Goal: Task Accomplishment & Management: Use online tool/utility

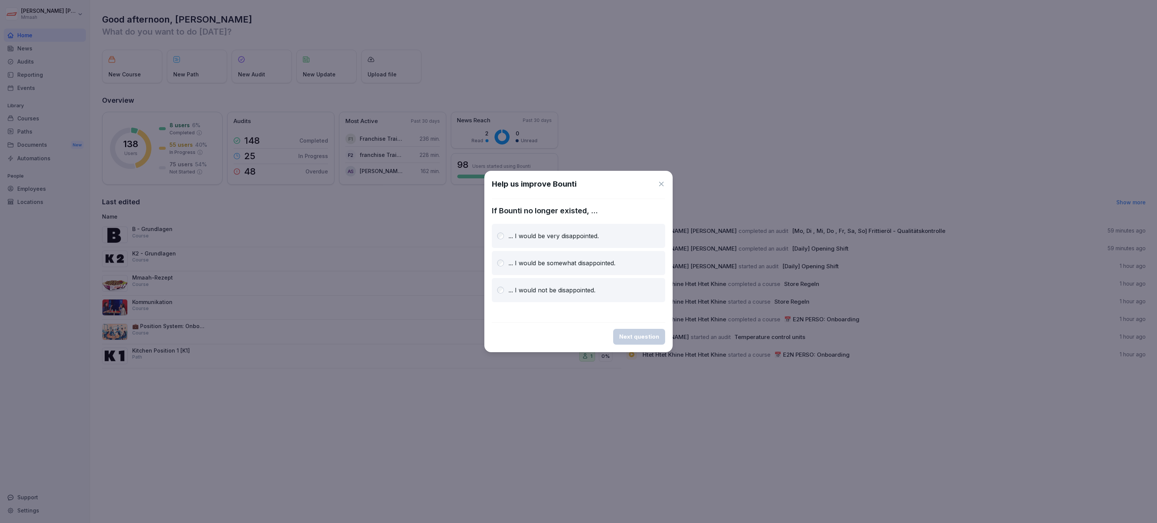
click at [666, 188] on div "Help us improve Bounti If Bounti no longer existed, ... ... I would be very dis…" at bounding box center [578, 262] width 188 height 182
click at [661, 186] on icon at bounding box center [662, 184] width 8 height 8
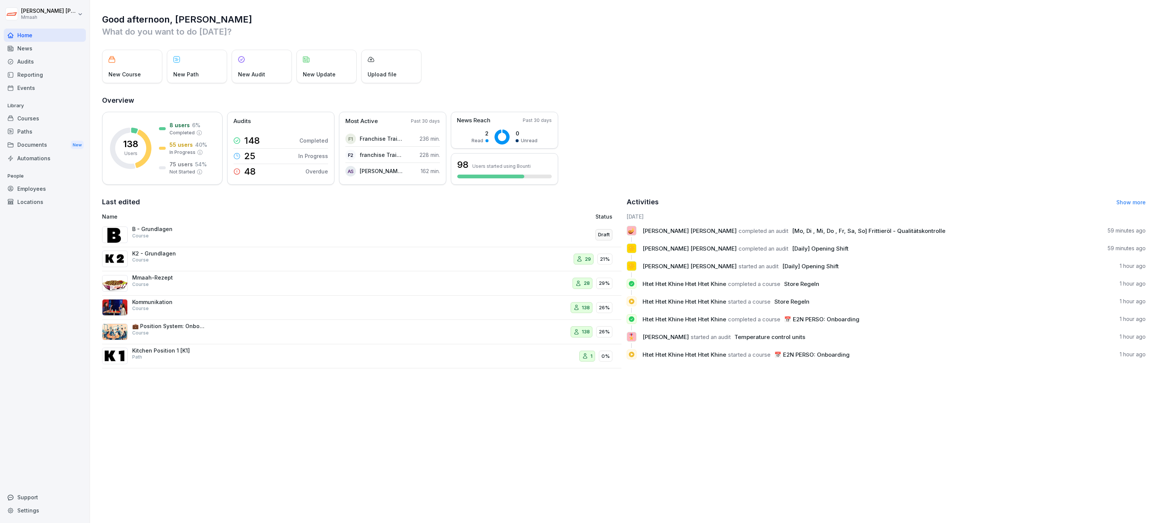
click at [0, 57] on div "[PERSON_NAME] Home News Audits Reporting Events Library Courses Paths Documents…" at bounding box center [45, 261] width 90 height 523
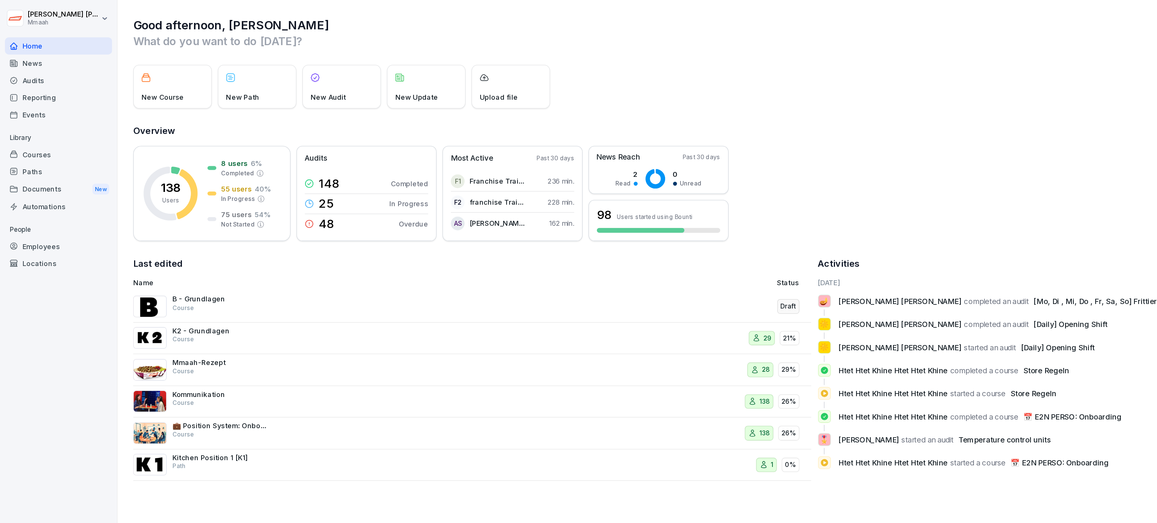
click at [0, 44] on div "[PERSON_NAME] Home News Audits Reporting Events Library Courses Paths Documents…" at bounding box center [45, 261] width 90 height 523
click at [34, 64] on div "Audits" at bounding box center [45, 61] width 82 height 13
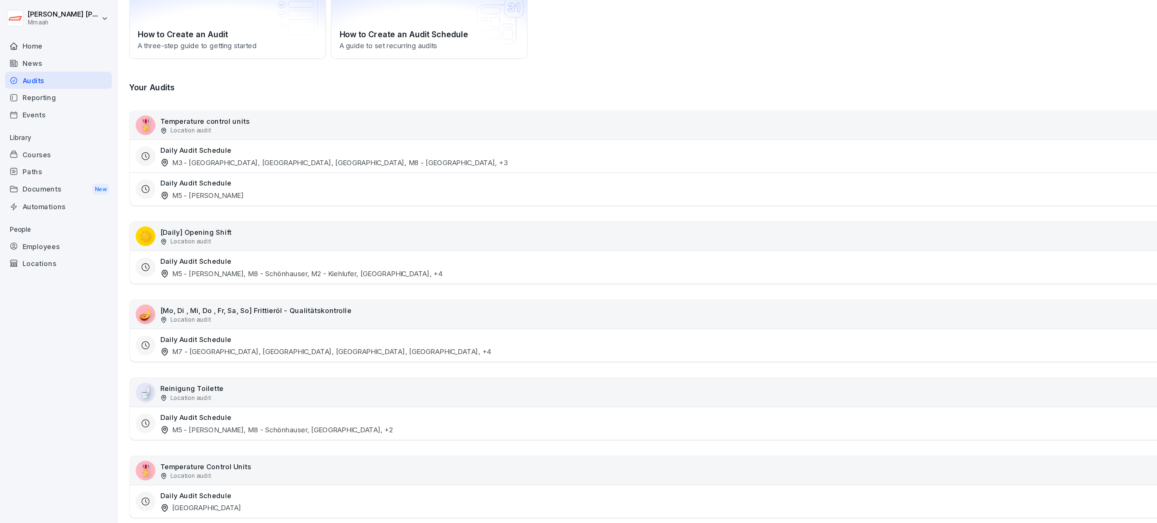
scroll to position [90, 0]
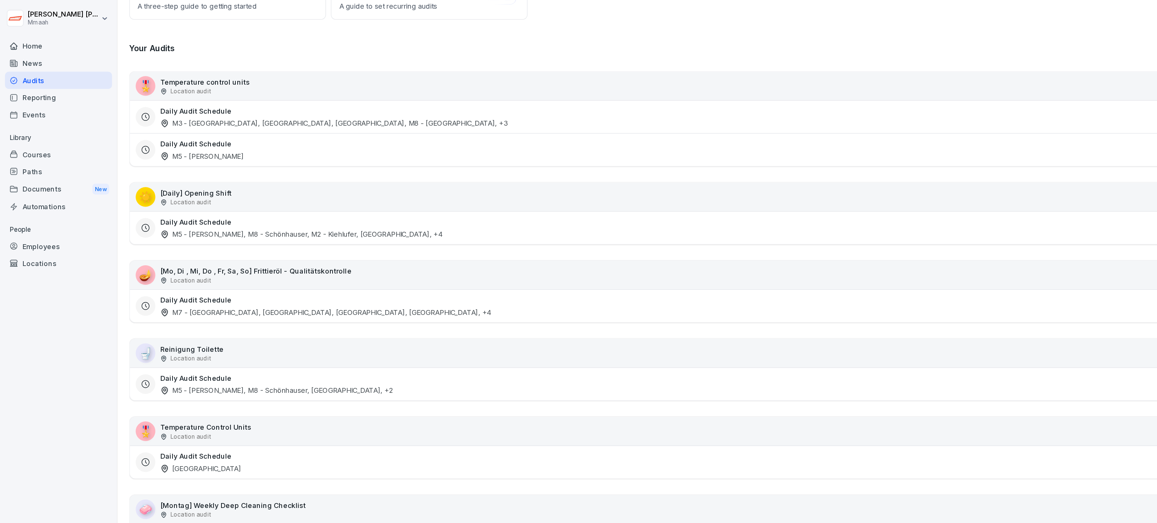
click at [291, 237] on div "Daily Audit Schedule M7 - [GEOGRAPHIC_DATA], [GEOGRAPHIC_DATA], [GEOGRAPHIC_DAT…" at bounding box center [575, 234] width 905 height 17
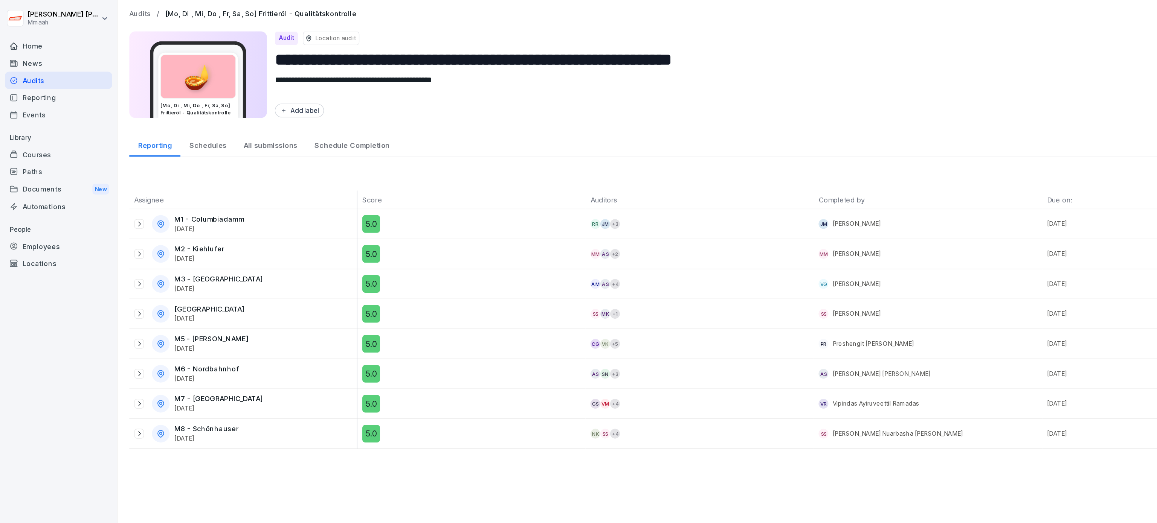
click at [204, 119] on div "All submissions" at bounding box center [207, 110] width 54 height 19
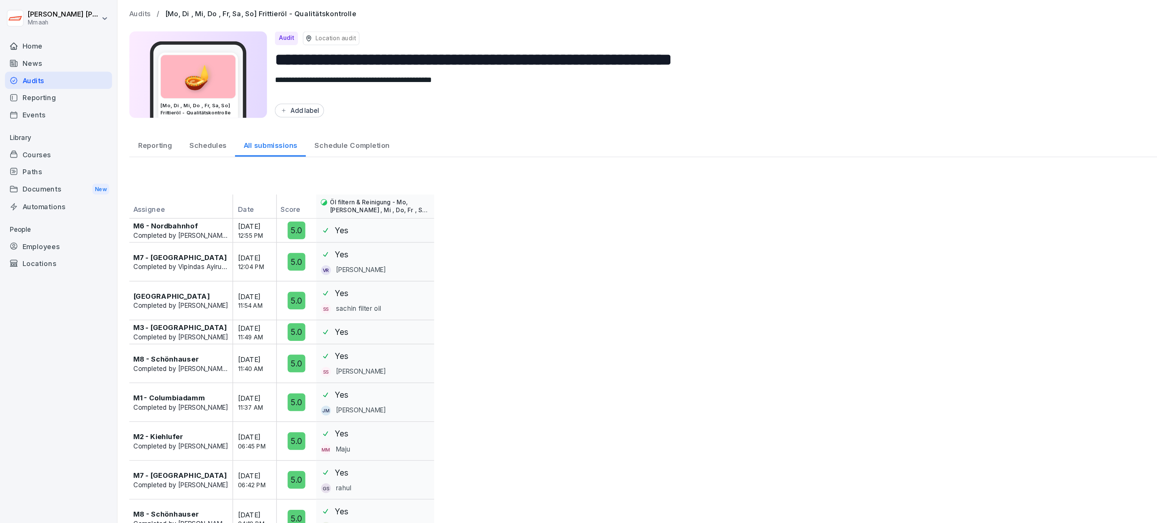
click at [121, 109] on div "Reporting" at bounding box center [118, 110] width 39 height 19
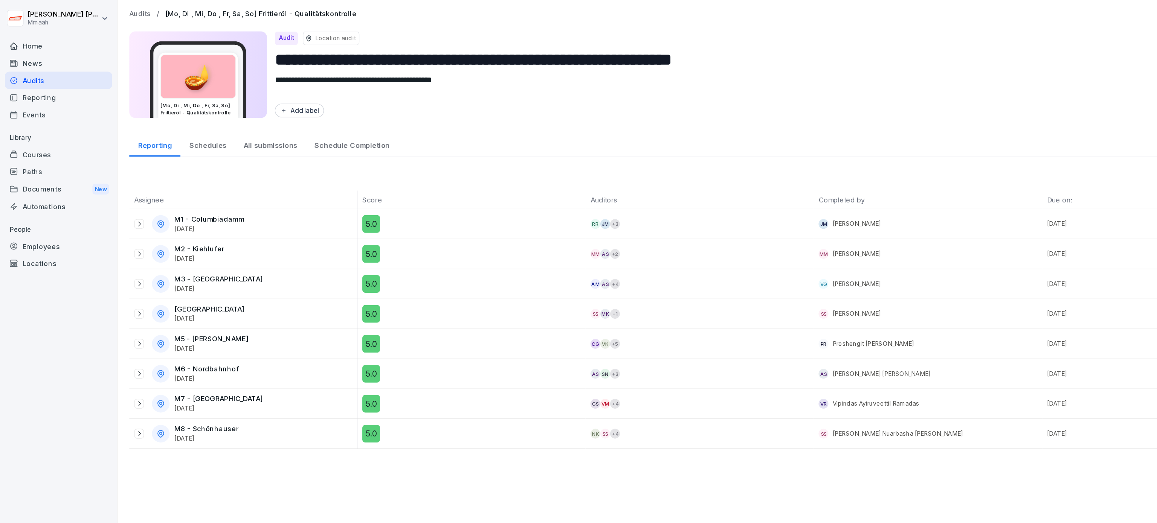
click at [105, 217] on icon at bounding box center [107, 218] width 6 height 6
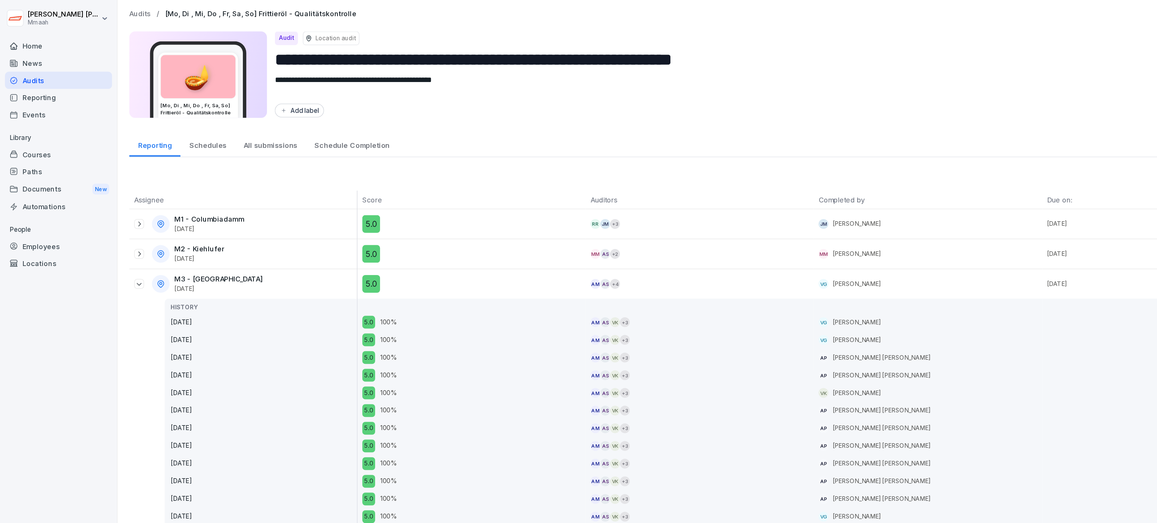
scroll to position [30, 0]
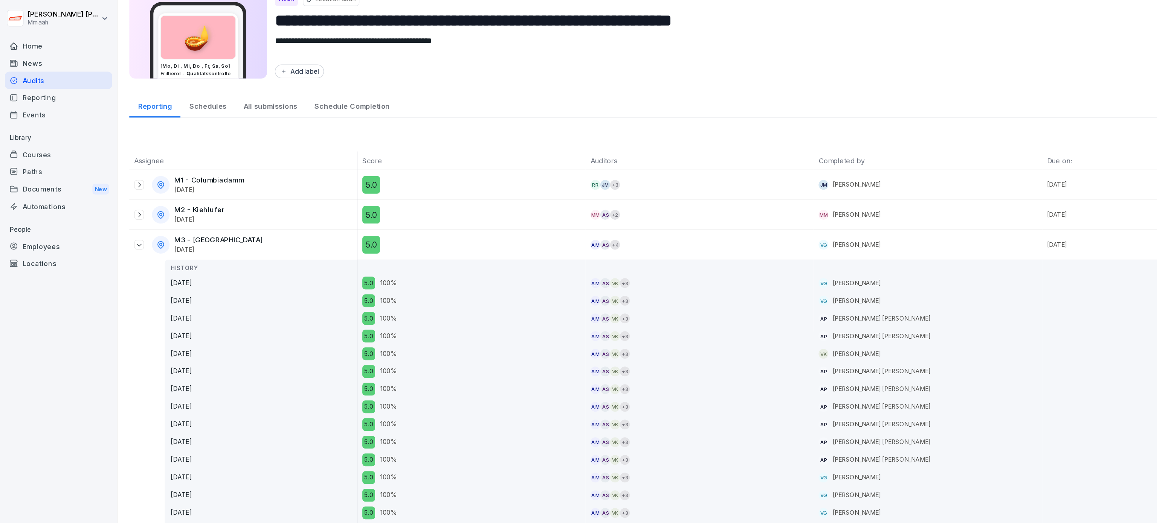
click at [34, 59] on div "Audits" at bounding box center [45, 61] width 82 height 13
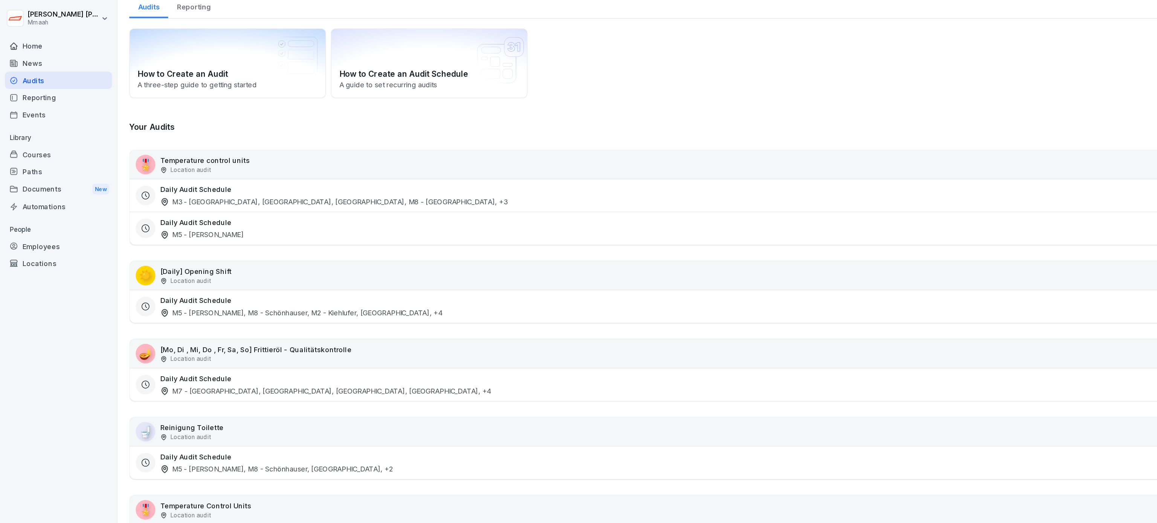
scroll to position [8, 0]
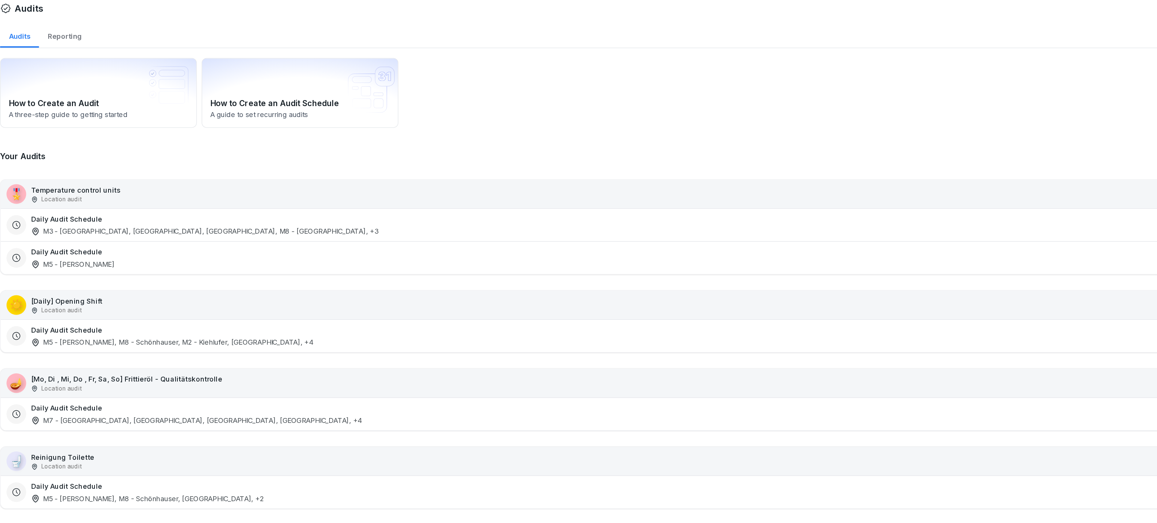
click at [174, 150] on div "Location audit" at bounding box center [157, 153] width 69 height 7
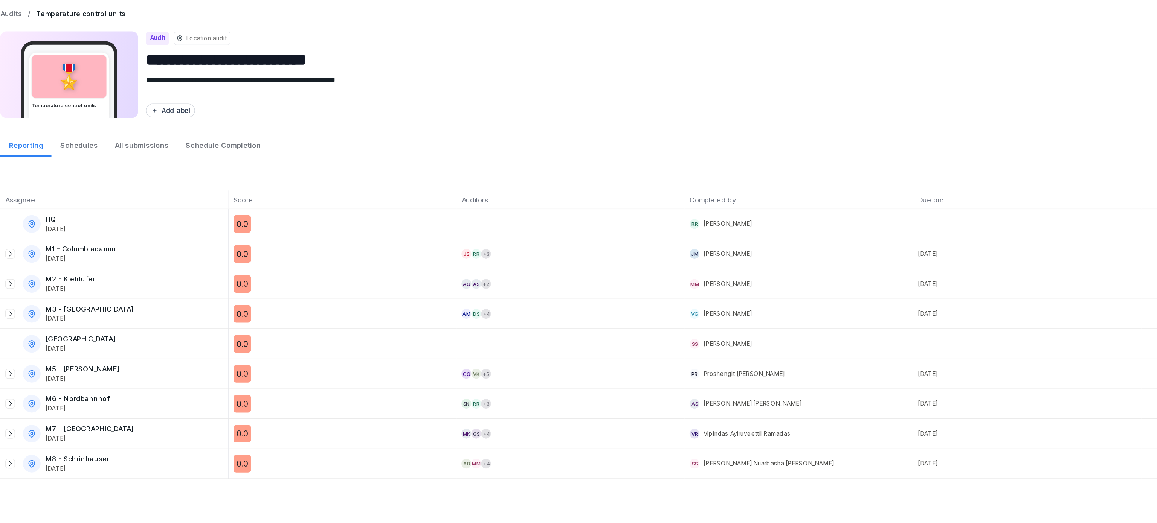
click at [208, 104] on div "All submissions" at bounding box center [207, 110] width 54 height 19
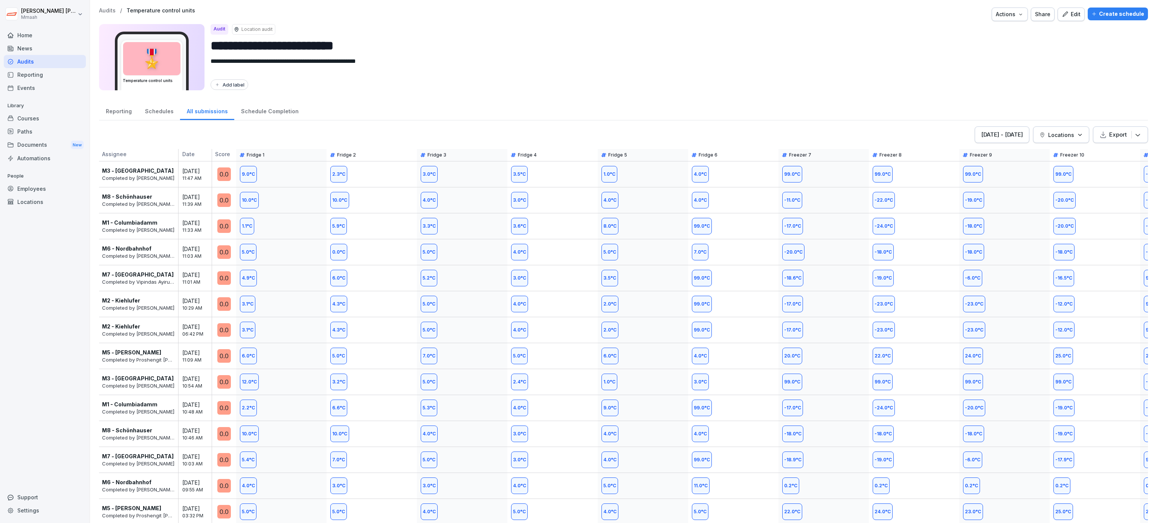
click at [1044, 129] on button "Locations" at bounding box center [1061, 135] width 56 height 17
click at [1064, 219] on div "M3 - [GEOGRAPHIC_DATA]" at bounding box center [1068, 217] width 93 height 16
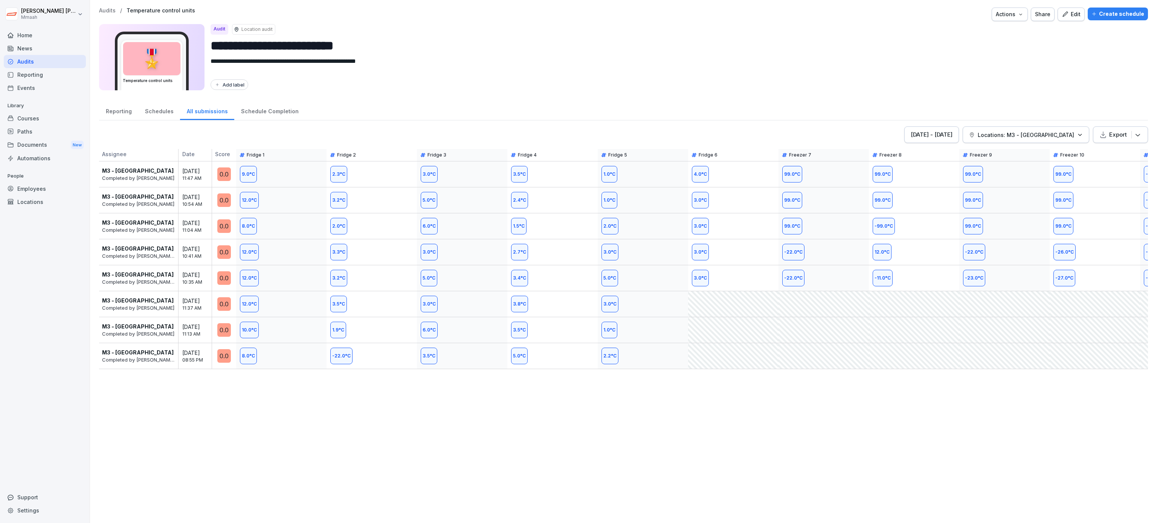
click at [1037, 92] on html "**********" at bounding box center [578, 261] width 1157 height 523
click at [942, 137] on div "[DATE] - [DATE]" at bounding box center [932, 135] width 42 height 8
click at [899, 184] on div "1" at bounding box center [901, 183] width 17 height 17
click at [940, 183] on div "3" at bounding box center [936, 183] width 17 height 17
click at [948, 290] on div "Apply" at bounding box center [947, 286] width 15 height 8
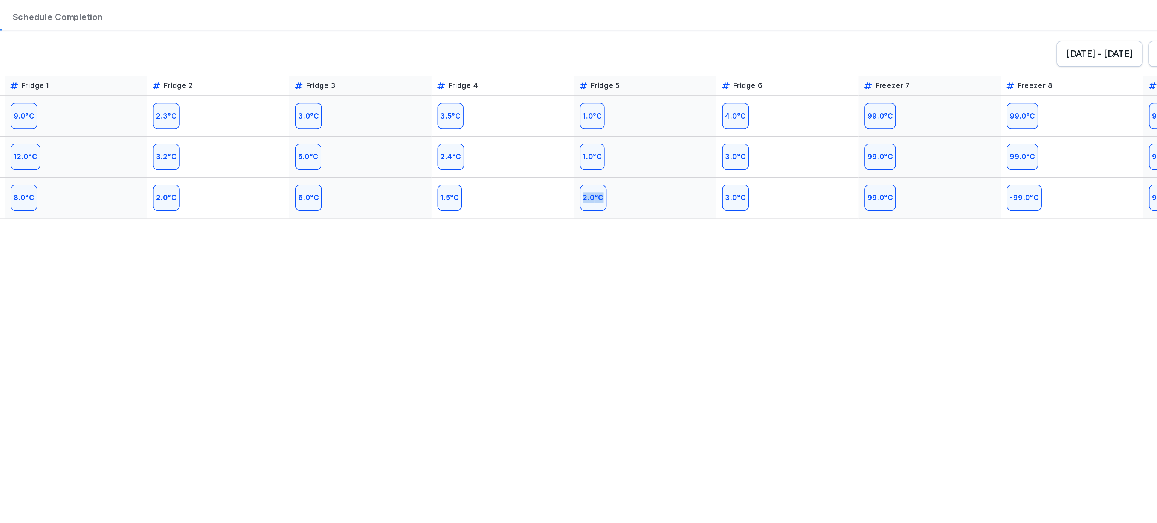
drag, startPoint x: 573, startPoint y: 302, endPoint x: 660, endPoint y: 302, distance: 87.0
click at [660, 302] on div "[DATE] - [DATE] Locations: M3 - [GEOGRAPHIC_DATA] Export Assignee Date Score Fr…" at bounding box center [623, 321] width 1049 height 389
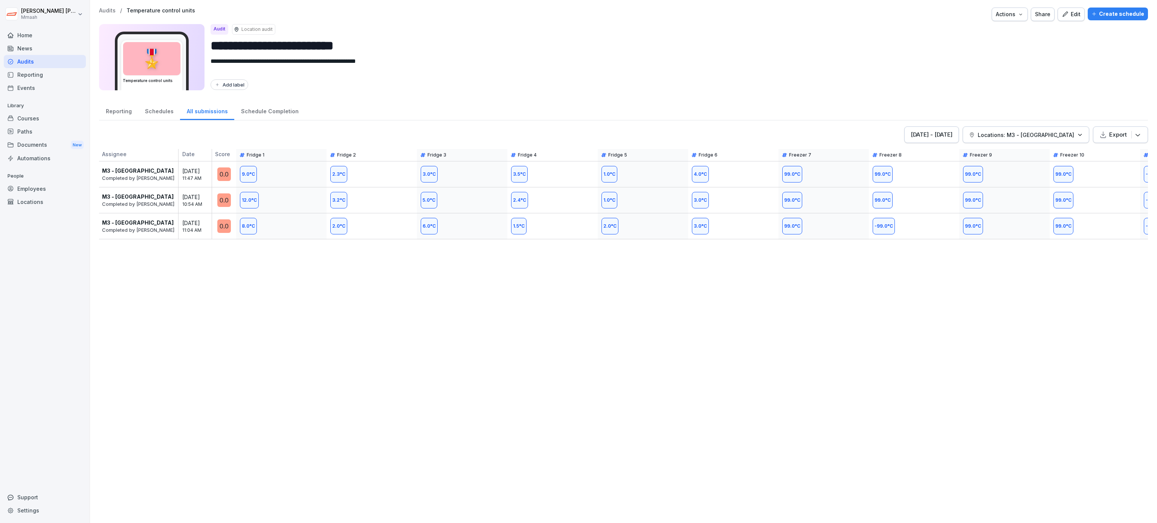
click at [891, 325] on div "[DATE] - [DATE] Locations: M3 - [GEOGRAPHIC_DATA] Export Assignee Date Score Fr…" at bounding box center [623, 321] width 1049 height 389
click at [1106, 130] on button "Export" at bounding box center [1120, 135] width 55 height 17
click at [1108, 151] on div "Export as Excel file" at bounding box center [1099, 155] width 75 height 15
click at [38, 58] on div "Audits" at bounding box center [45, 61] width 82 height 13
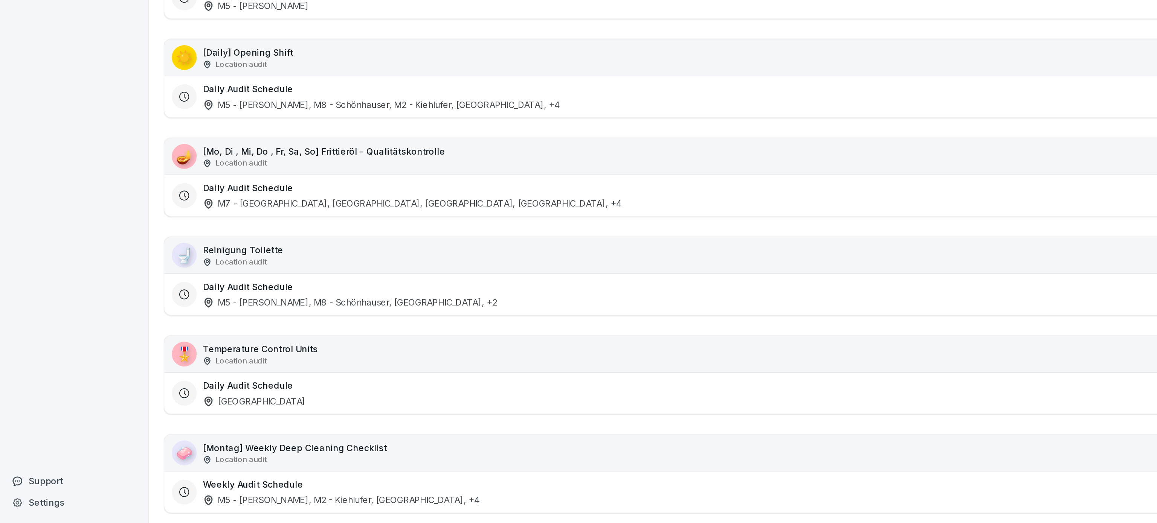
click at [204, 488] on div "Location audit" at bounding box center [178, 485] width 111 height 7
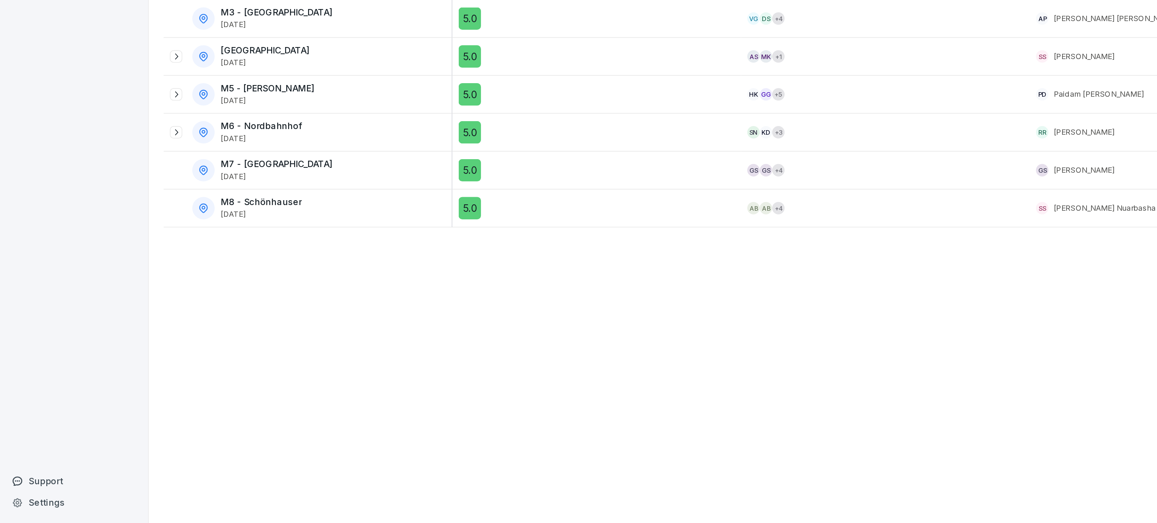
click at [240, 465] on div "**********" at bounding box center [623, 261] width 1067 height 523
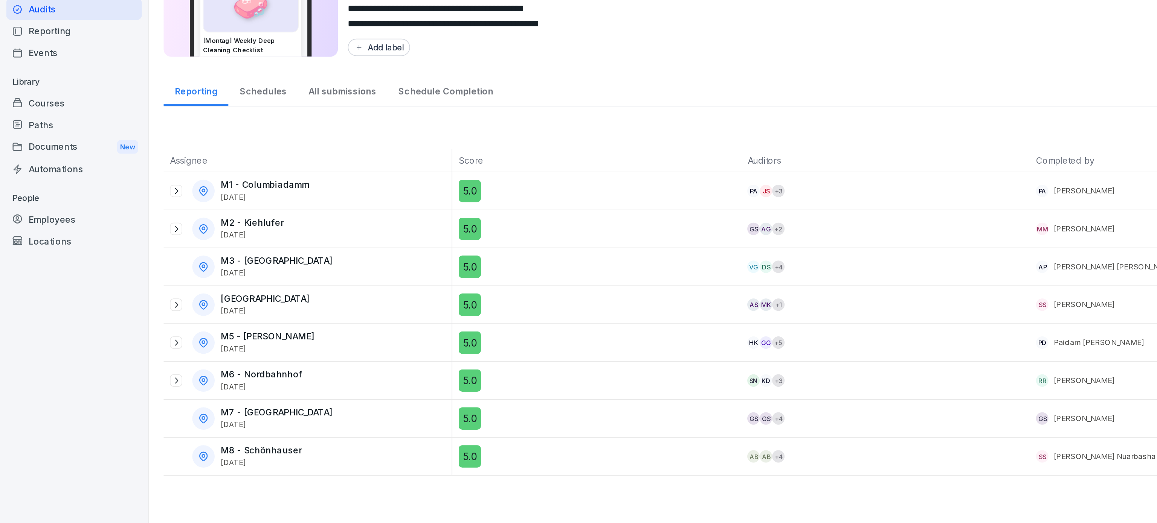
click at [176, 170] on p "M1 - Columbiadamm" at bounding box center [160, 168] width 53 height 6
click at [213, 113] on div "All submissions" at bounding box center [207, 110] width 54 height 19
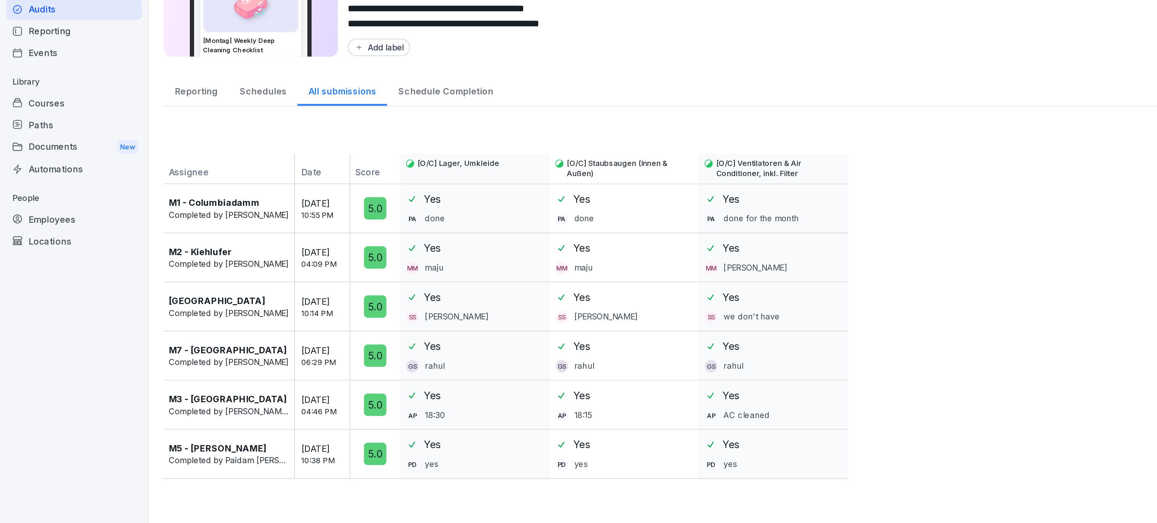
click at [148, 195] on div "M1 - Columbiadamm Completed by [PERSON_NAME] [DATE] 10:55 PM" at bounding box center [155, 182] width 113 height 30
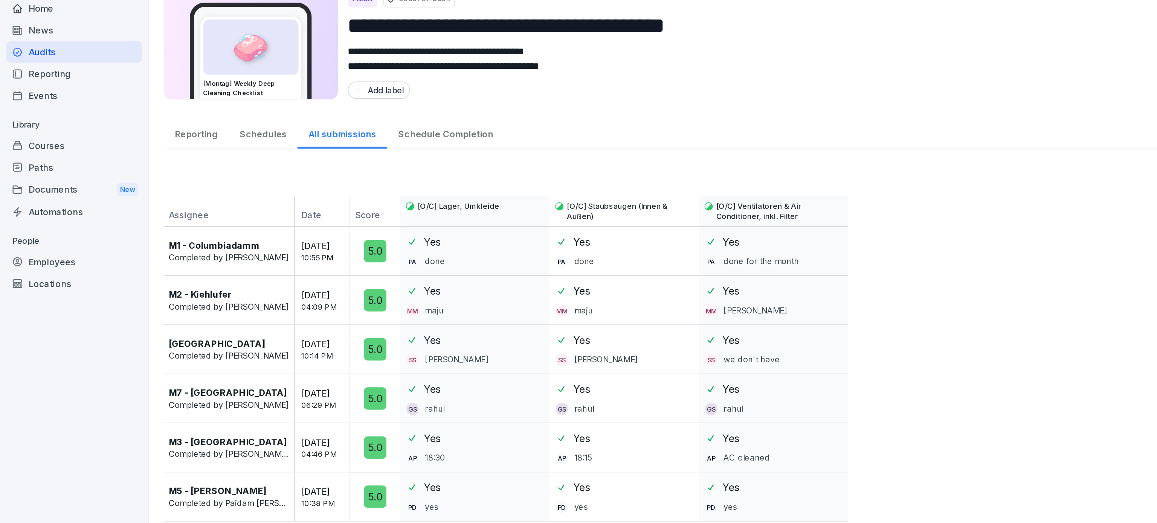
click at [35, 63] on div "Audits" at bounding box center [45, 61] width 82 height 13
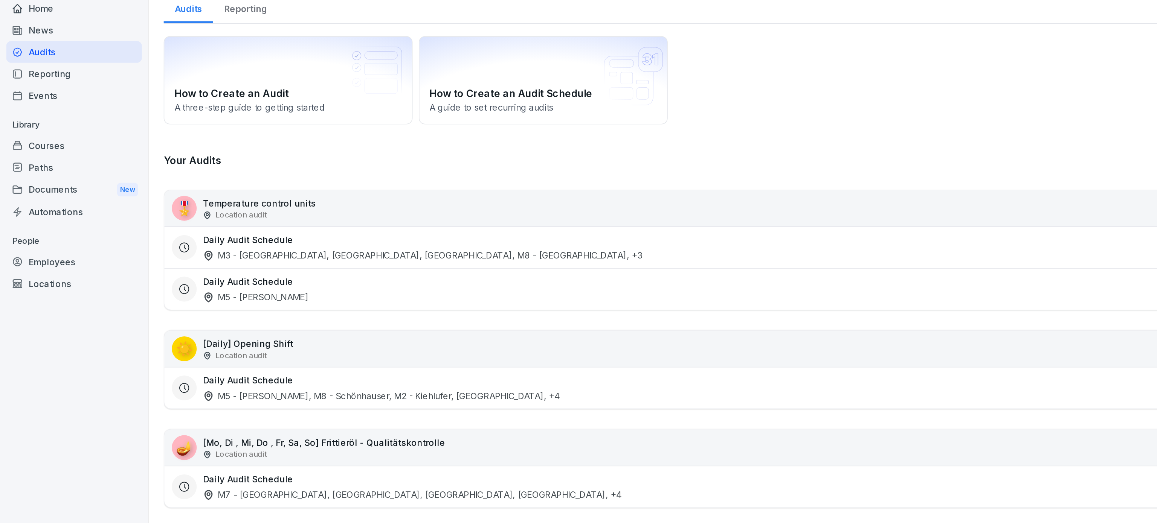
click at [176, 162] on div "Location audit" at bounding box center [157, 160] width 69 height 7
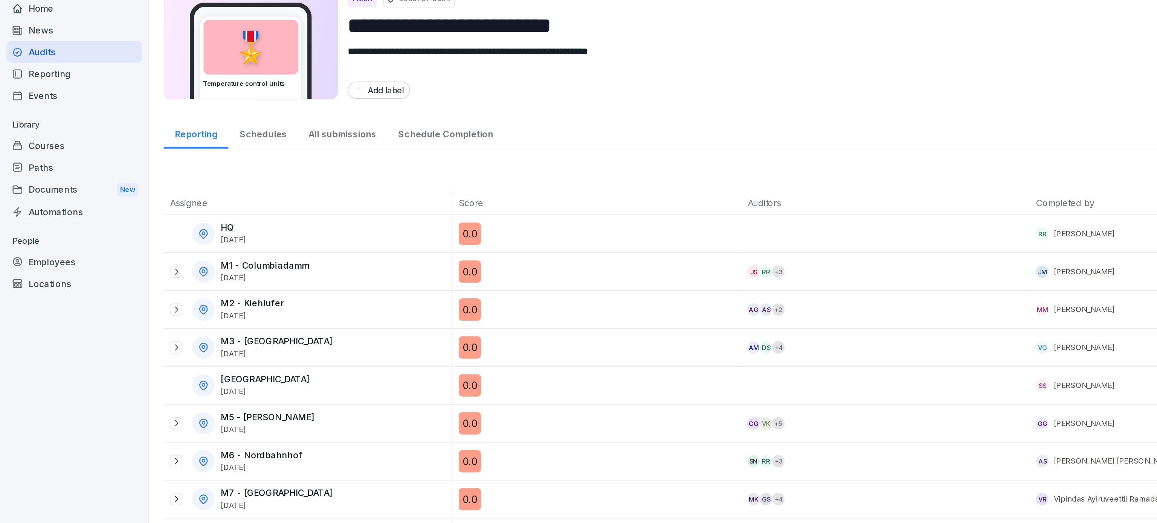
click at [176, 148] on th "Assignee" at bounding box center [186, 153] width 175 height 14
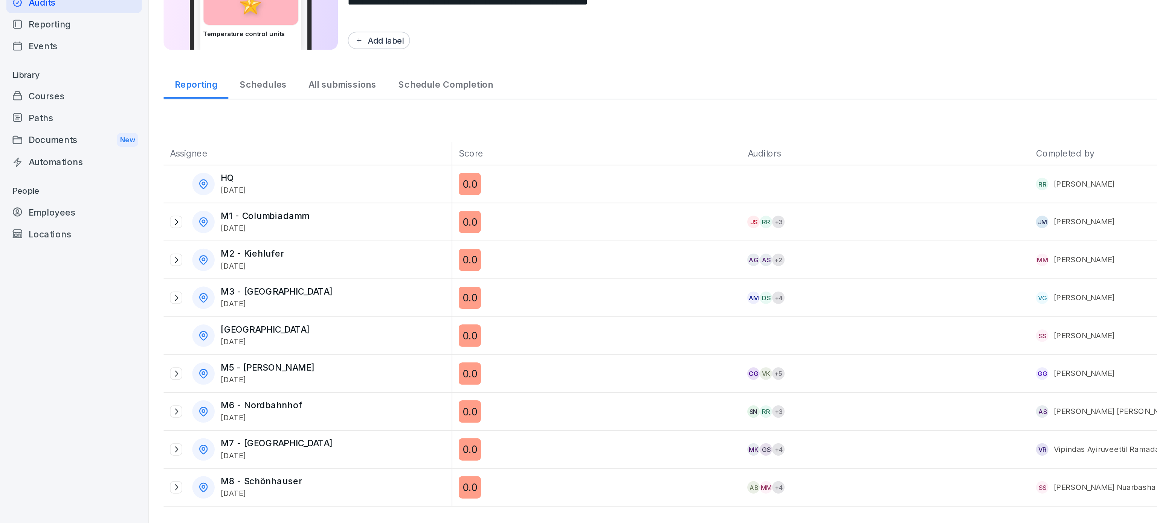
click at [209, 116] on div "All submissions" at bounding box center [207, 110] width 54 height 19
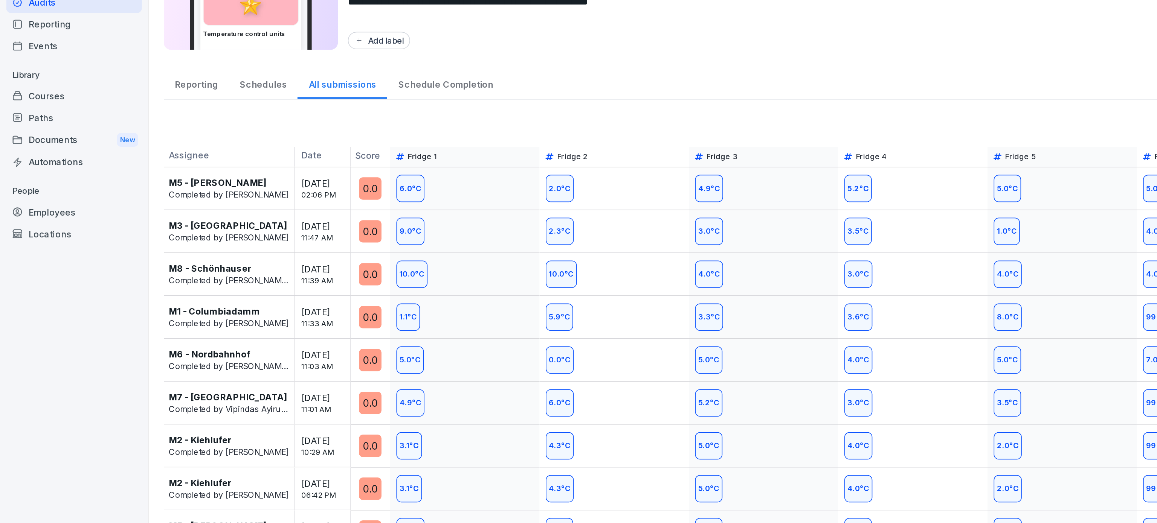
click at [656, 136] on div "[DATE] - [DATE] Locations Export" at bounding box center [623, 135] width 1049 height 17
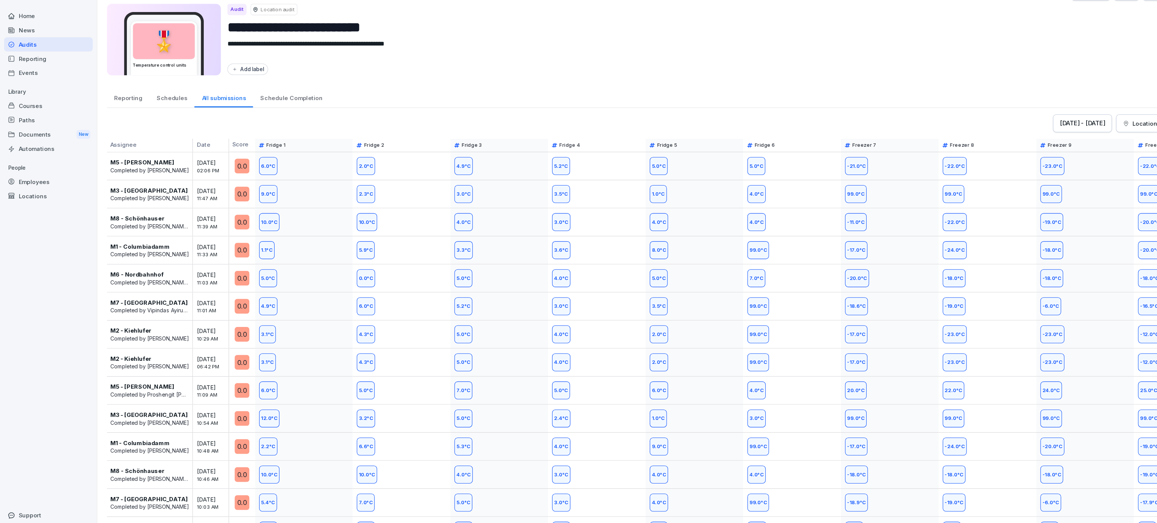
click at [994, 136] on div "[DATE] - [DATE]" at bounding box center [1002, 135] width 42 height 8
click at [952, 186] on div "1" at bounding box center [956, 183] width 17 height 17
click at [984, 183] on div "3" at bounding box center [991, 183] width 17 height 17
click at [1007, 289] on div "Apply" at bounding box center [1002, 286] width 15 height 8
click at [1051, 112] on html "**********" at bounding box center [578, 261] width 1157 height 523
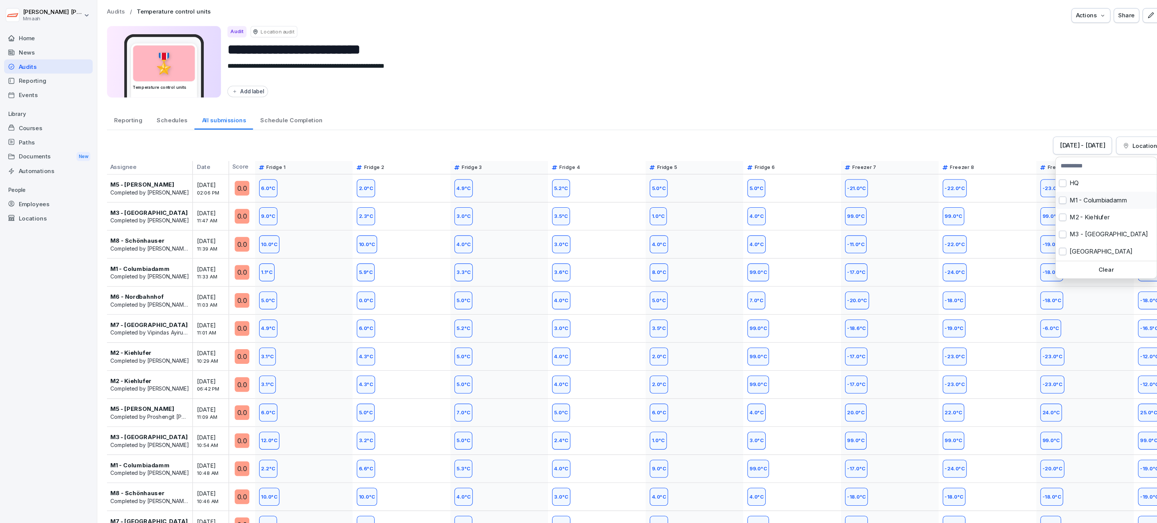
click at [1003, 189] on div "M1 - Columbiadamm" at bounding box center [1023, 186] width 93 height 16
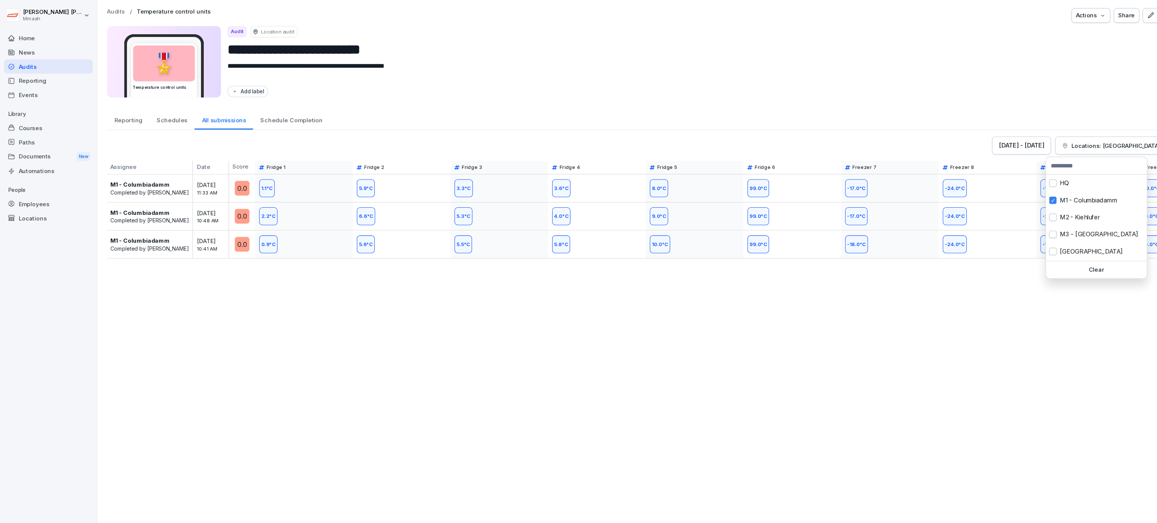
click at [714, 104] on html "**********" at bounding box center [578, 261] width 1157 height 523
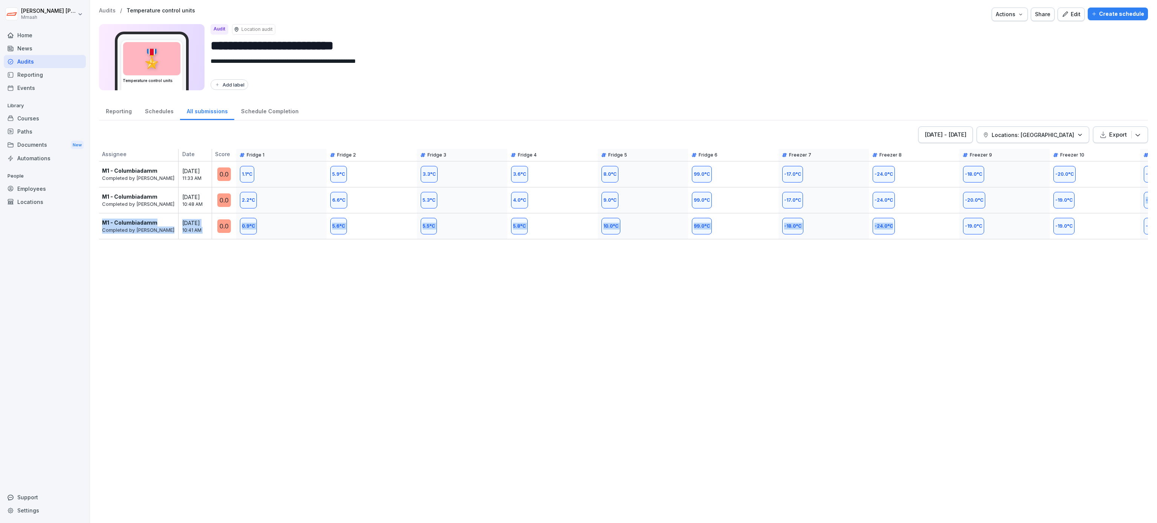
drag, startPoint x: 900, startPoint y: 360, endPoint x: 1156, endPoint y: 197, distance: 303.4
click at [1156, 197] on div "**********" at bounding box center [623, 261] width 1067 height 523
click at [975, 37] on input "**********" at bounding box center [676, 45] width 931 height 19
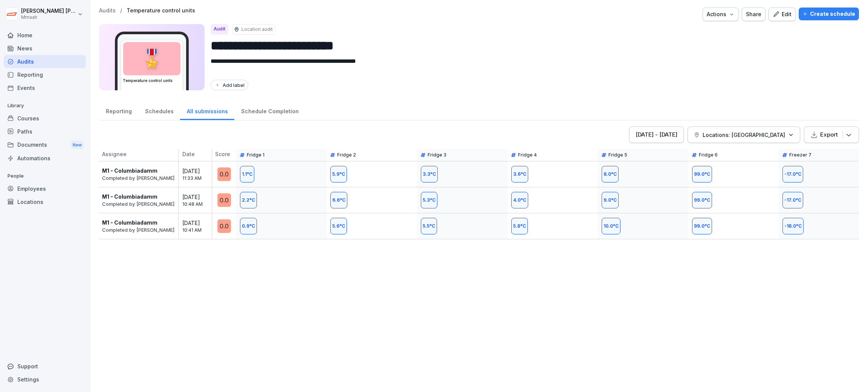
click at [815, 127] on button "Export" at bounding box center [831, 135] width 55 height 17
click at [828, 157] on div "Export as Excel file" at bounding box center [813, 154] width 75 height 15
drag, startPoint x: 806, startPoint y: 92, endPoint x: 781, endPoint y: 55, distance: 43.8
click at [781, 55] on input "**********" at bounding box center [532, 45] width 642 height 19
click at [759, 139] on button "Locations: [GEOGRAPHIC_DATA]" at bounding box center [743, 135] width 113 height 17
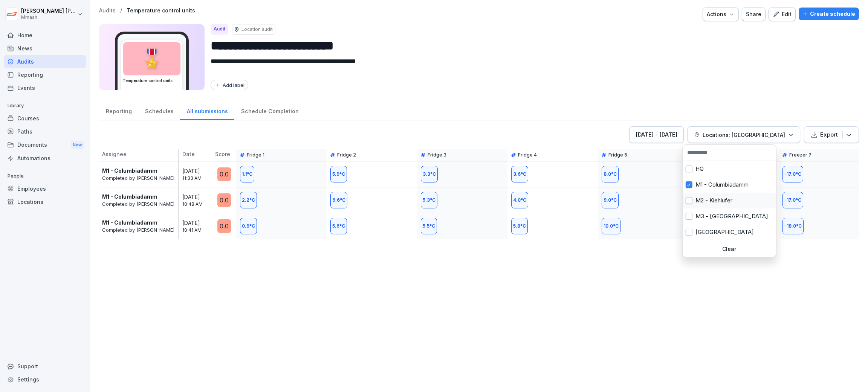
click at [729, 207] on div "M2 - Kiehlufer" at bounding box center [728, 201] width 93 height 16
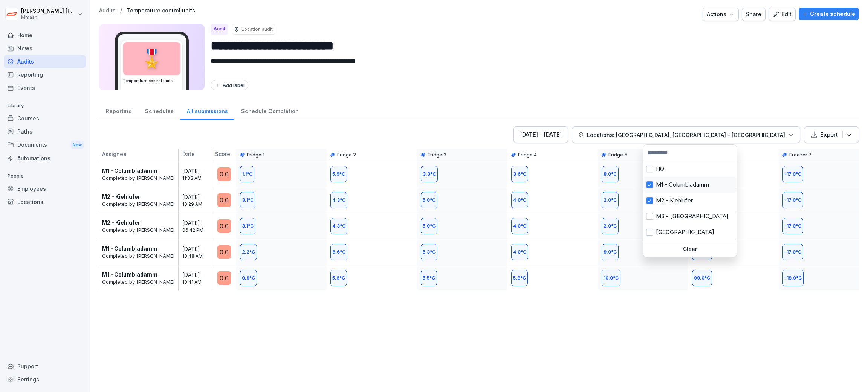
click at [686, 186] on div "M1 - Columbiadamm" at bounding box center [689, 185] width 93 height 16
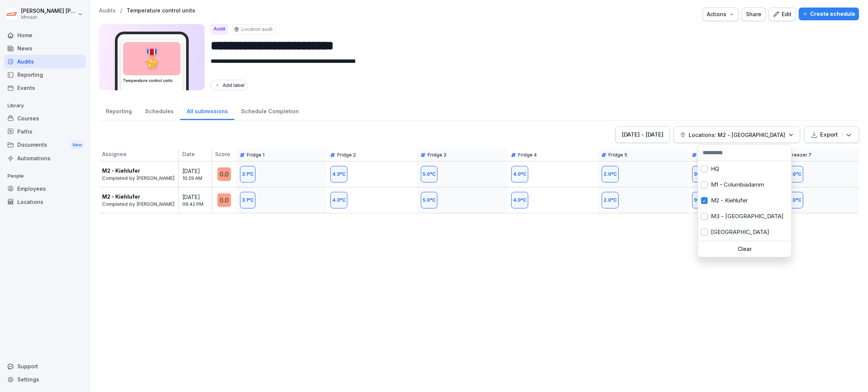
click at [731, 31] on html "**********" at bounding box center [434, 196] width 868 height 392
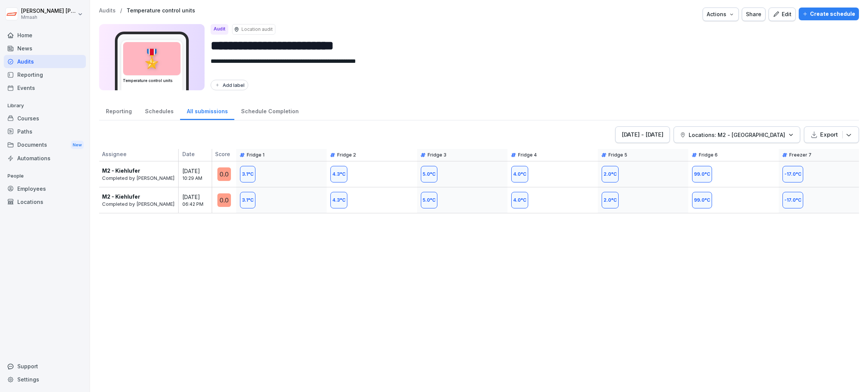
click at [828, 132] on p "Export" at bounding box center [829, 135] width 18 height 8
click at [818, 154] on div "Export as Excel file" at bounding box center [813, 154] width 75 height 15
click at [754, 139] on p "Locations: M2 - [GEOGRAPHIC_DATA]" at bounding box center [736, 135] width 96 height 8
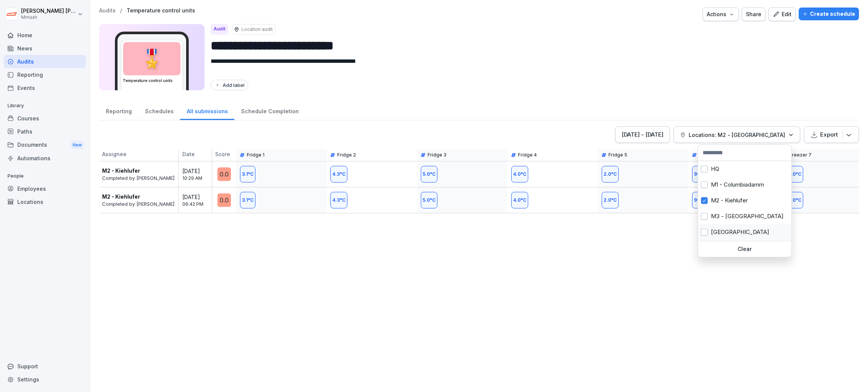
click at [742, 227] on div "[GEOGRAPHIC_DATA]" at bounding box center [744, 232] width 93 height 16
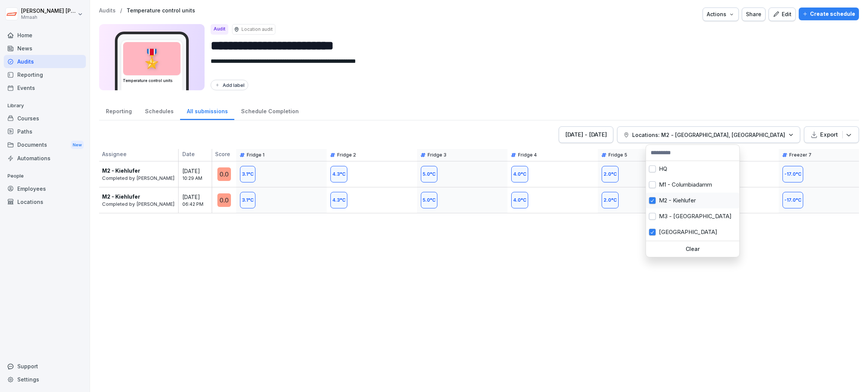
click at [691, 200] on div "M2 - Kiehlufer" at bounding box center [692, 201] width 93 height 16
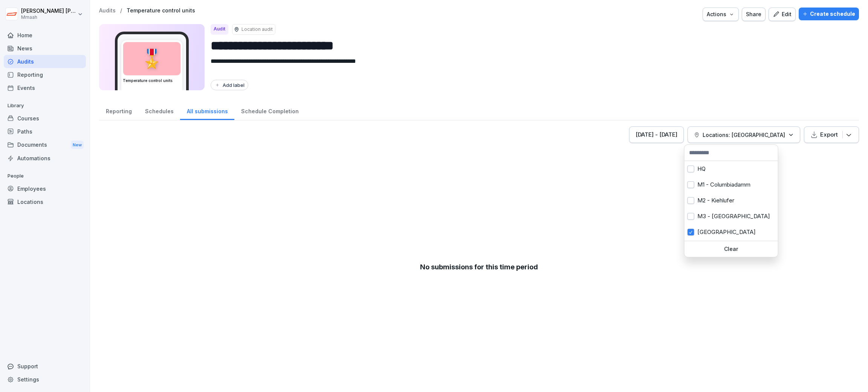
click at [794, 31] on html "**********" at bounding box center [434, 196] width 868 height 392
click at [820, 135] on p "Export" at bounding box center [829, 135] width 18 height 8
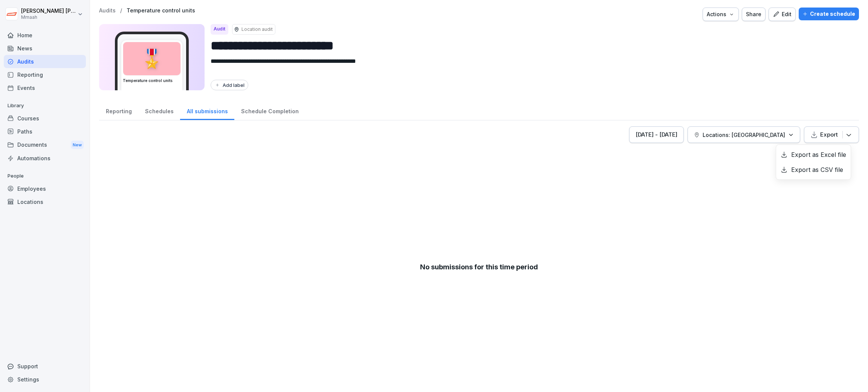
click at [820, 135] on p "Export" at bounding box center [829, 135] width 18 height 8
click at [778, 135] on div "Locations: [GEOGRAPHIC_DATA]" at bounding box center [744, 135] width 100 height 8
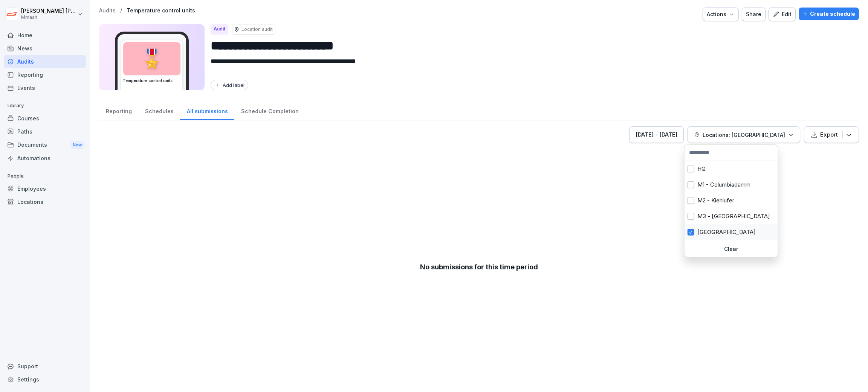
click at [731, 231] on div "[GEOGRAPHIC_DATA]" at bounding box center [730, 232] width 93 height 16
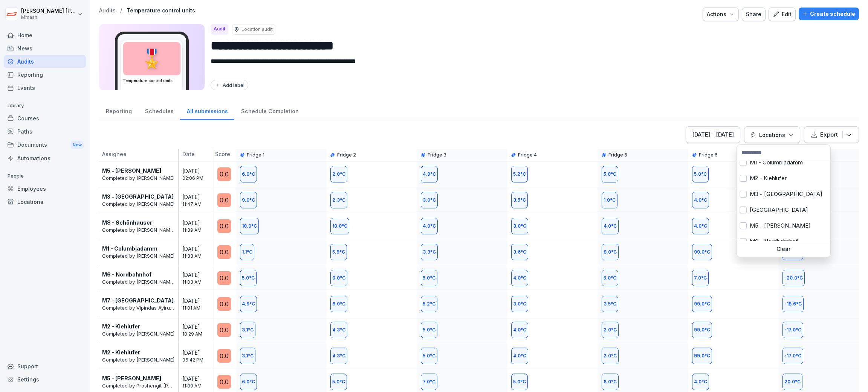
scroll to position [45, 0]
click at [776, 207] on div "M5 - [PERSON_NAME]" at bounding box center [783, 203] width 93 height 16
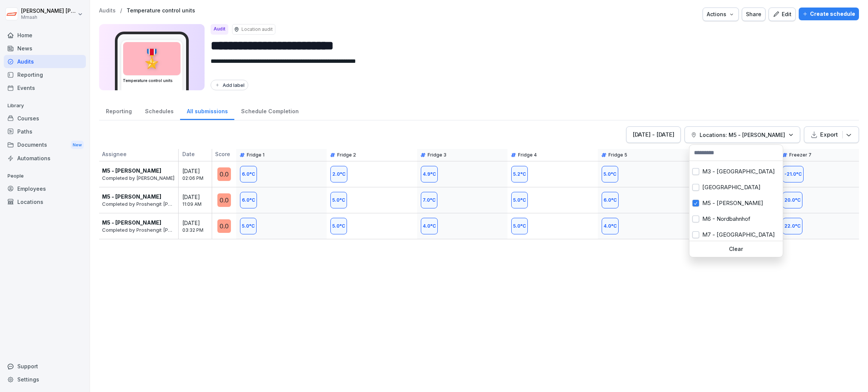
click at [810, 92] on html "**********" at bounding box center [434, 196] width 868 height 392
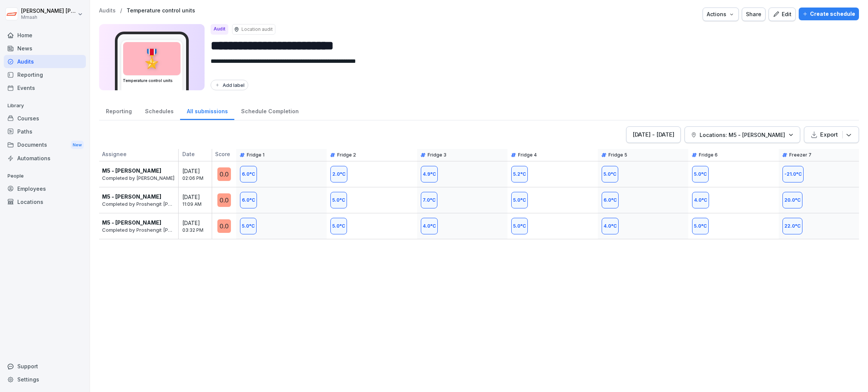
click at [828, 135] on p "Export" at bounding box center [829, 135] width 18 height 8
click at [821, 154] on div "Export as Excel file" at bounding box center [813, 154] width 75 height 15
click at [749, 134] on p "Locations: M5 - [PERSON_NAME]" at bounding box center [741, 135] width 85 height 8
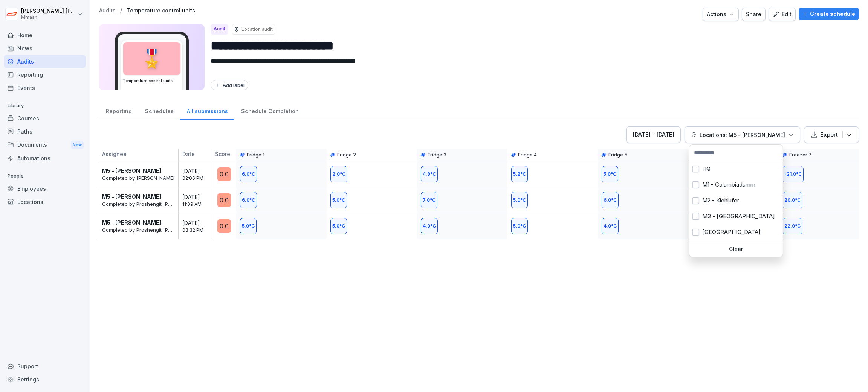
scroll to position [55, 0]
click at [751, 198] on div "M5 - [PERSON_NAME]" at bounding box center [735, 194] width 93 height 16
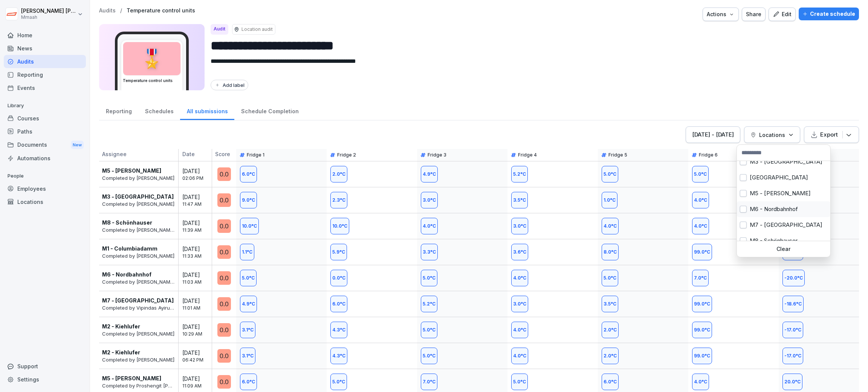
click at [787, 206] on div "M6 - Nordbahnhof" at bounding box center [783, 209] width 93 height 16
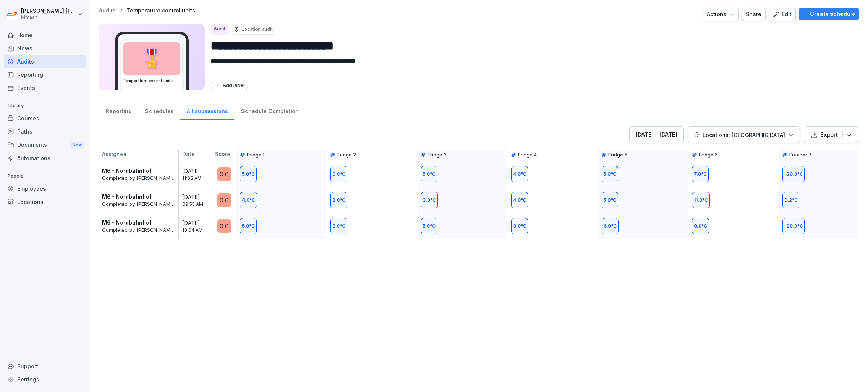
click at [830, 291] on html "**********" at bounding box center [434, 196] width 868 height 392
click at [822, 138] on p "Export" at bounding box center [829, 135] width 18 height 8
click at [817, 155] on div "Export as Excel file" at bounding box center [813, 154] width 75 height 15
click at [736, 134] on p "Locations: [GEOGRAPHIC_DATA]" at bounding box center [743, 135] width 82 height 8
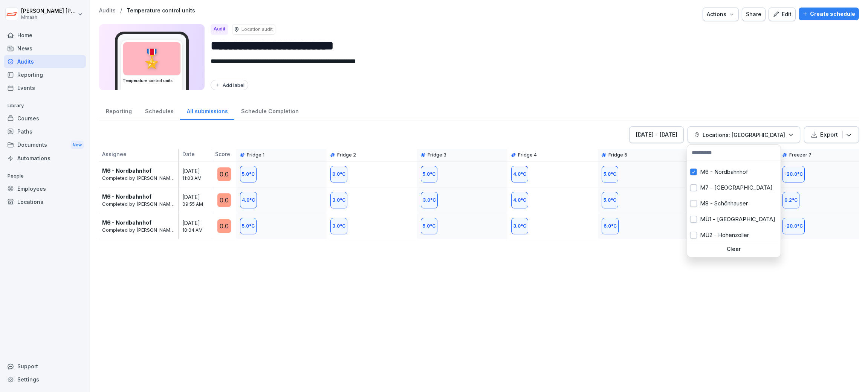
scroll to position [94, 0]
click at [738, 170] on div "M6 - Nordbahnhof" at bounding box center [733, 170] width 93 height 16
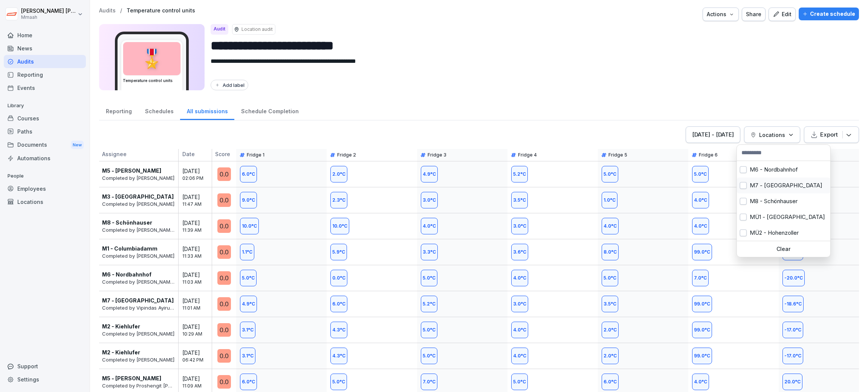
click at [771, 181] on div "M7 - [GEOGRAPHIC_DATA]" at bounding box center [783, 186] width 93 height 16
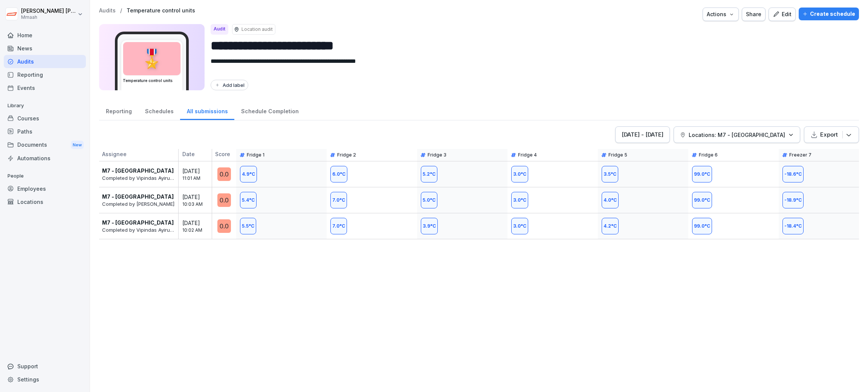
click at [587, 332] on html "**********" at bounding box center [434, 196] width 868 height 392
click at [808, 130] on button "Export" at bounding box center [831, 135] width 55 height 17
click at [807, 151] on div "Export as Excel file" at bounding box center [813, 154] width 75 height 15
click at [596, 73] on textarea "**********" at bounding box center [527, 66] width 633 height 18
click at [822, 13] on div "Create schedule" at bounding box center [828, 14] width 53 height 8
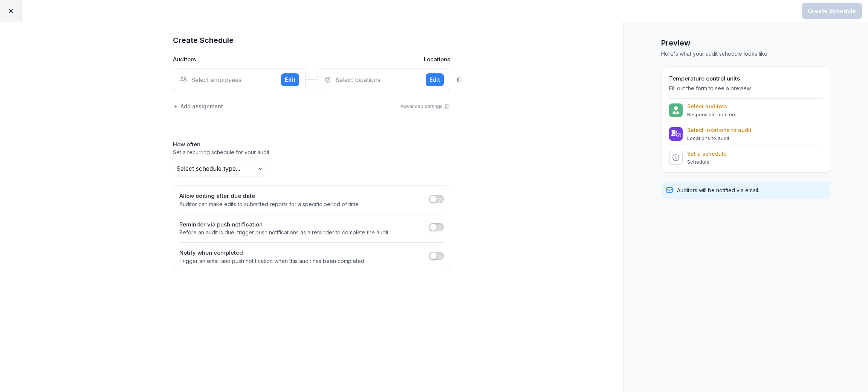
click at [8, 10] on icon at bounding box center [11, 11] width 7 height 7
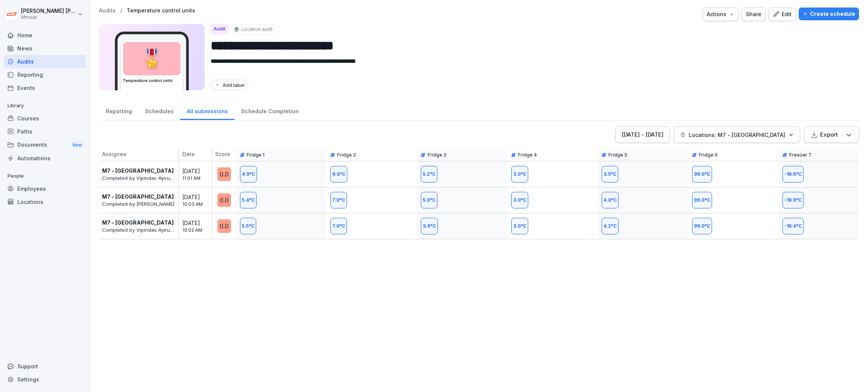
click at [755, 139] on p "Locations: M7 - [GEOGRAPHIC_DATA]" at bounding box center [736, 135] width 96 height 8
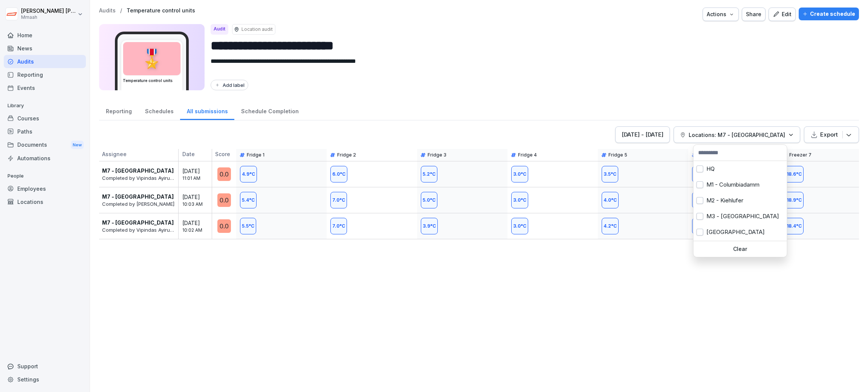
scroll to position [94, 0]
click at [731, 188] on div "M7 - [GEOGRAPHIC_DATA]" at bounding box center [739, 186] width 93 height 16
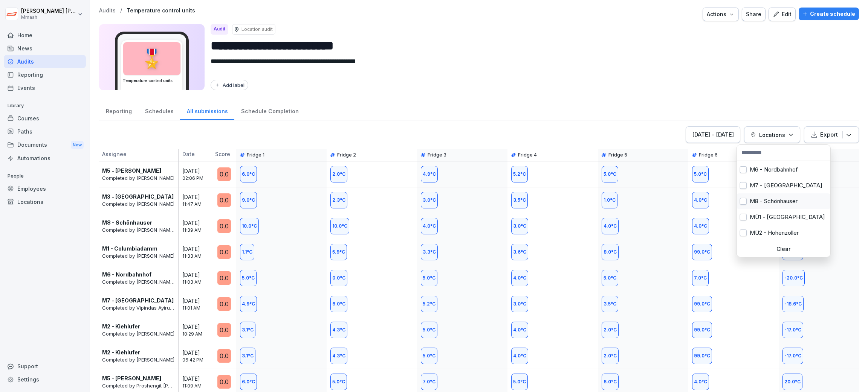
click at [775, 202] on div "M8 - Schönhauser" at bounding box center [783, 202] width 93 height 16
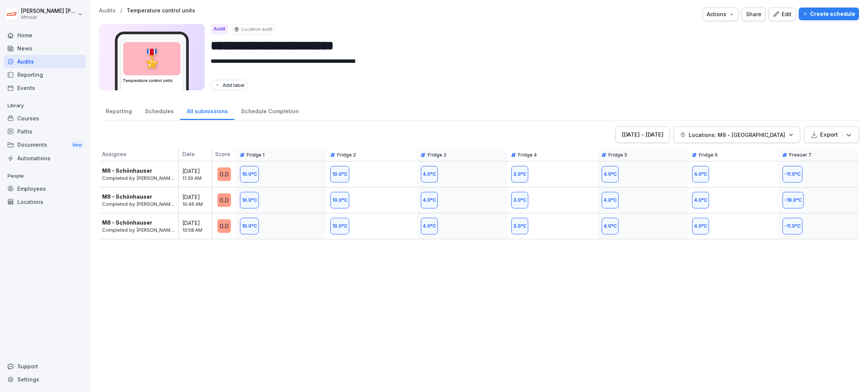
click at [607, 334] on html "**********" at bounding box center [434, 196] width 868 height 392
click at [823, 139] on button "Export" at bounding box center [831, 135] width 55 height 17
click at [823, 149] on div "Export as Excel file" at bounding box center [813, 154] width 75 height 15
click at [39, 62] on div "Audits" at bounding box center [45, 61] width 82 height 13
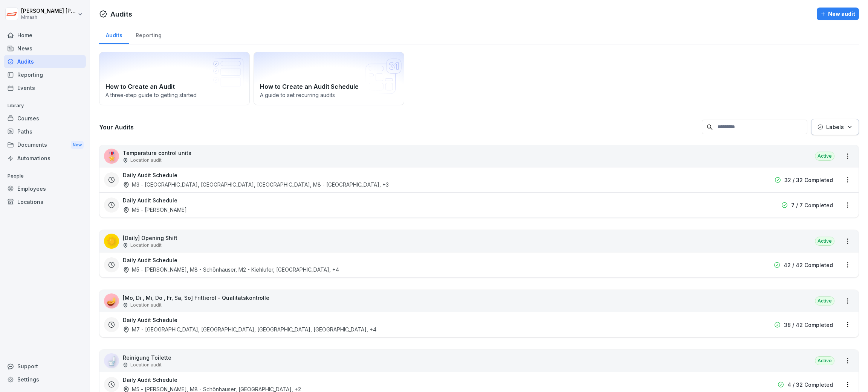
click at [514, 80] on div "How to Create an Audit A three-step guide to getting started How to Create an A…" at bounding box center [479, 78] width 760 height 53
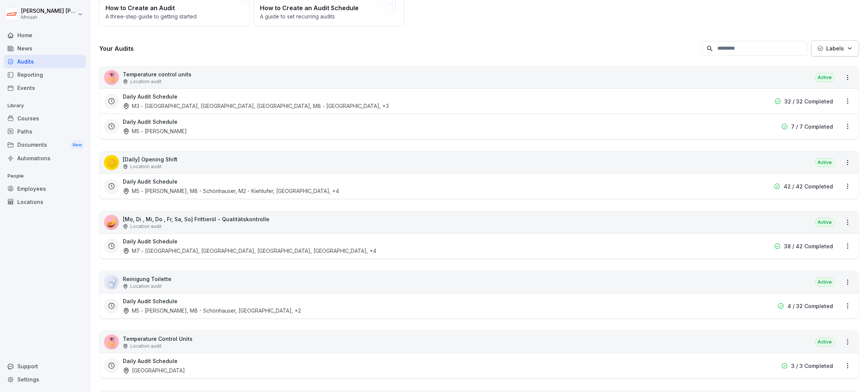
scroll to position [113, 0]
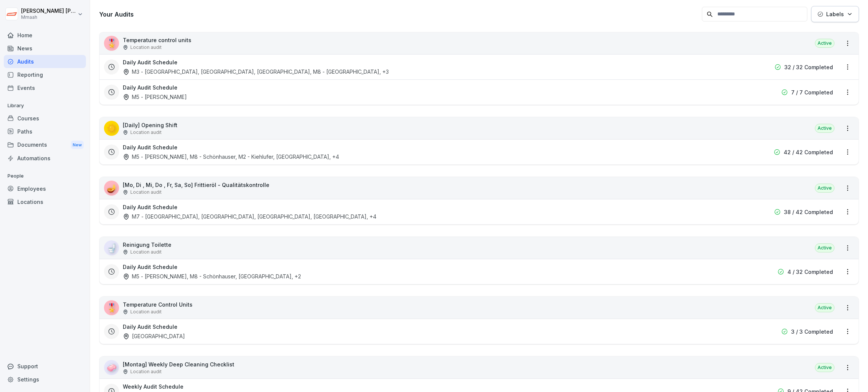
click at [279, 323] on div "Daily Audit Schedule [STREET_ADDRESS] Completed" at bounding box center [478, 331] width 759 height 25
click at [304, 326] on div "Daily Audit Schedule [GEOGRAPHIC_DATA]" at bounding box center [431, 331] width 616 height 17
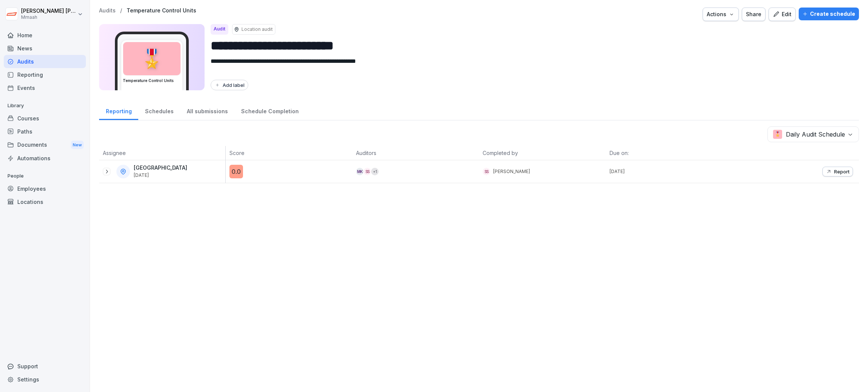
click at [196, 110] on div "All submissions" at bounding box center [207, 110] width 54 height 19
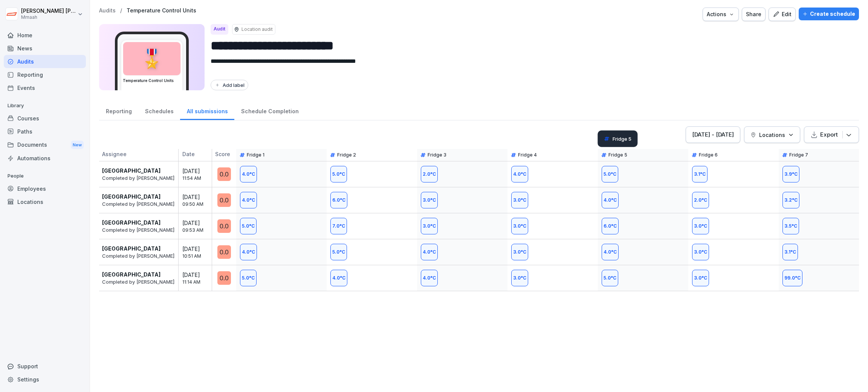
click at [720, 131] on div "[DATE] - [DATE]" at bounding box center [713, 135] width 42 height 8
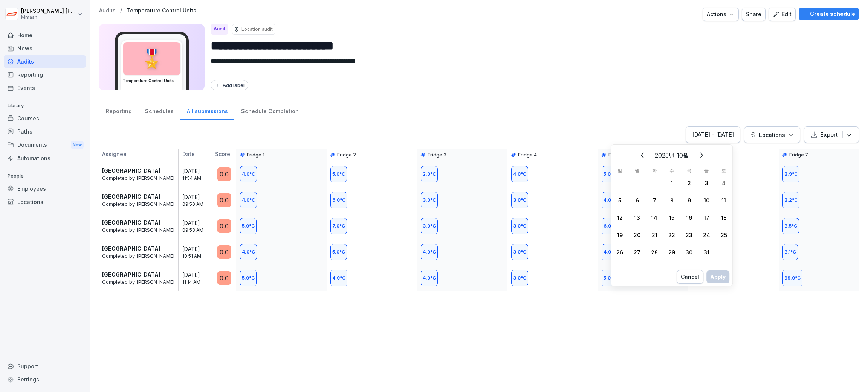
click at [672, 180] on div "1" at bounding box center [671, 182] width 17 height 17
click at [707, 186] on div "3" at bounding box center [705, 182] width 17 height 17
click at [723, 285] on div "Apply" at bounding box center [717, 285] width 15 height 8
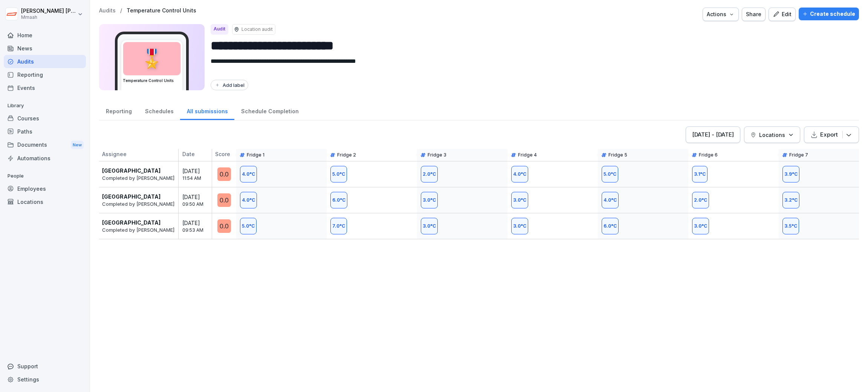
click at [732, 62] on textarea "**********" at bounding box center [527, 66] width 633 height 18
click at [828, 141] on button "Export" at bounding box center [831, 135] width 55 height 17
click at [817, 156] on div "Export as Excel file" at bounding box center [813, 154] width 75 height 15
